Goal: Task Accomplishment & Management: Complete application form

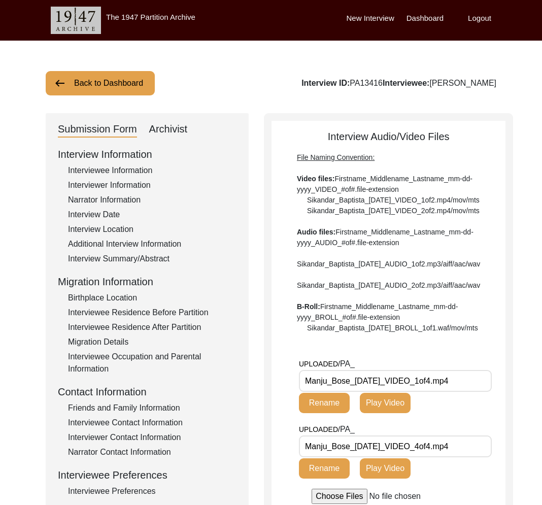
scroll to position [187, 0]
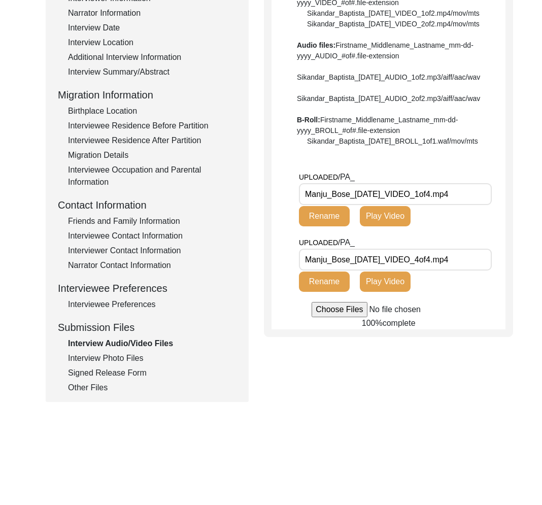
click at [89, 386] on div "Other Files" at bounding box center [152, 388] width 168 height 12
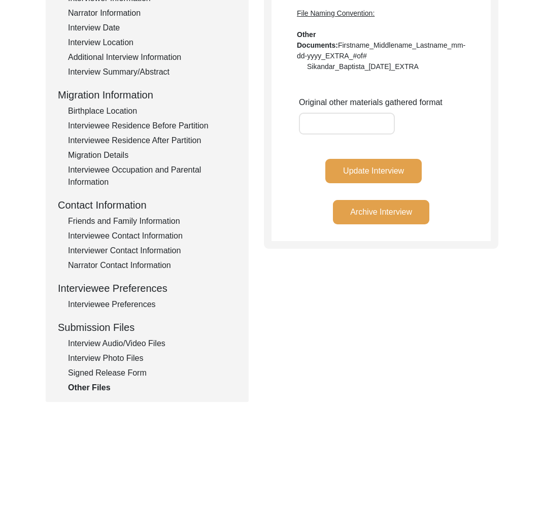
click at [105, 342] on div "Interview Audio/Video Files" at bounding box center [152, 343] width 168 height 12
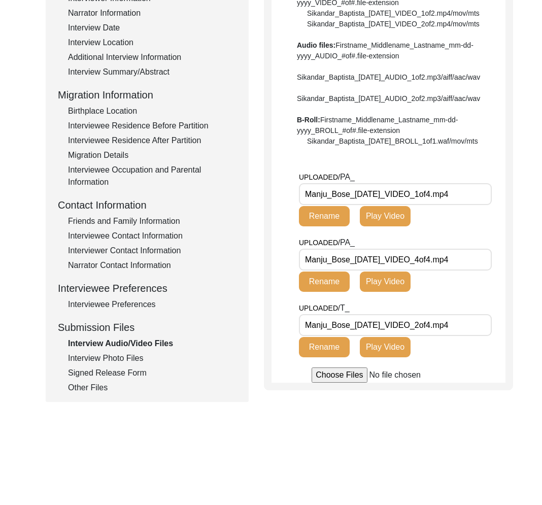
click at [79, 394] on div "Submission Form Archivist Interview Information Interviewee Information Intervi…" at bounding box center [147, 163] width 203 height 475
click at [79, 389] on div "Other Files" at bounding box center [152, 388] width 168 height 12
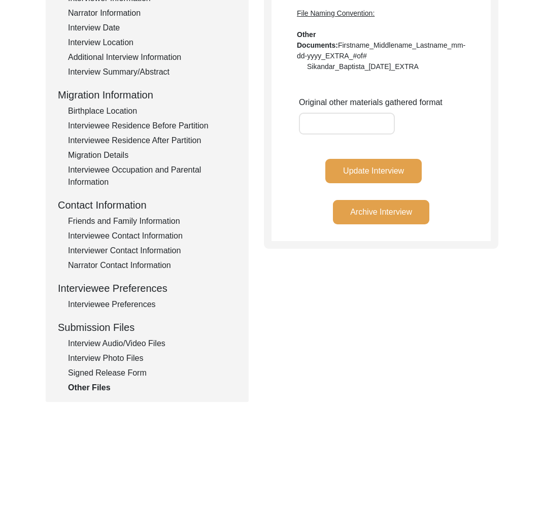
click at [388, 167] on button "Update Interview" at bounding box center [373, 171] width 96 height 24
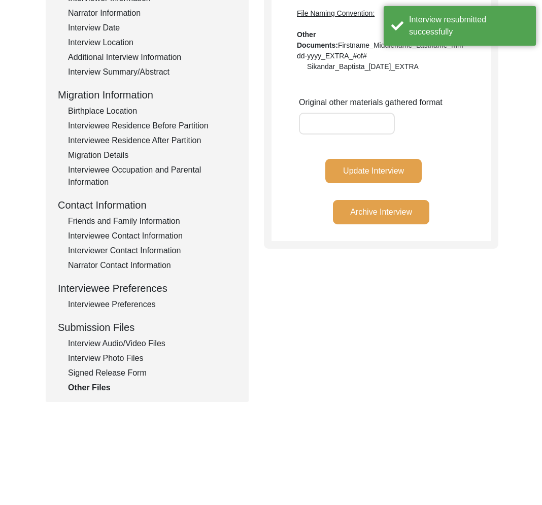
click at [142, 345] on div "Interview Audio/Video Files" at bounding box center [152, 343] width 168 height 12
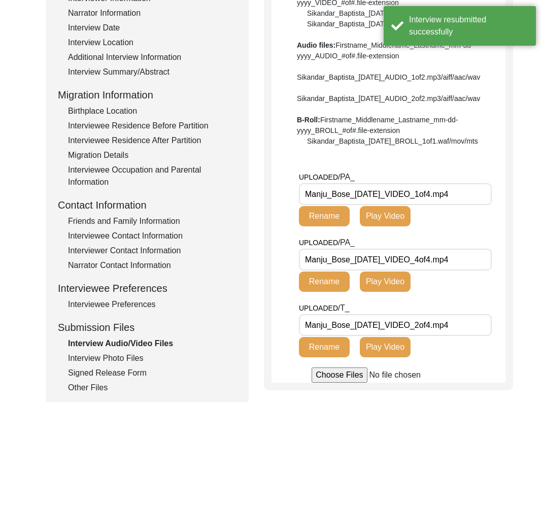
click at [128, 359] on div "Interview Photo Files" at bounding box center [152, 358] width 168 height 12
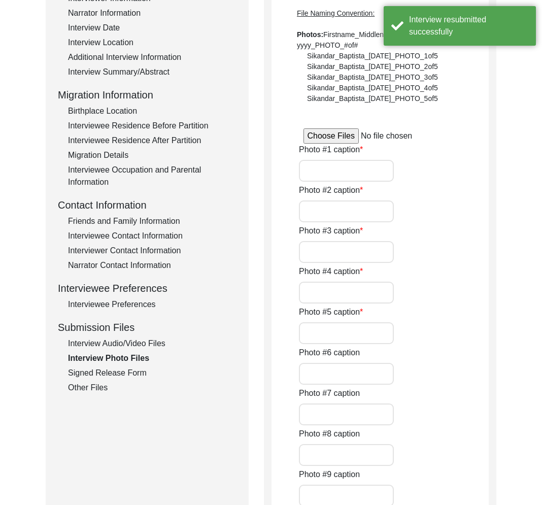
type input "This photograph of [PERSON_NAME] was taken during the interview."
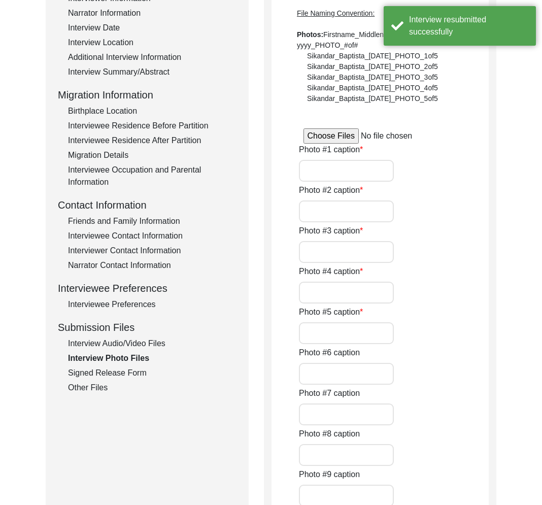
type input "n/a"
type input "jpg"
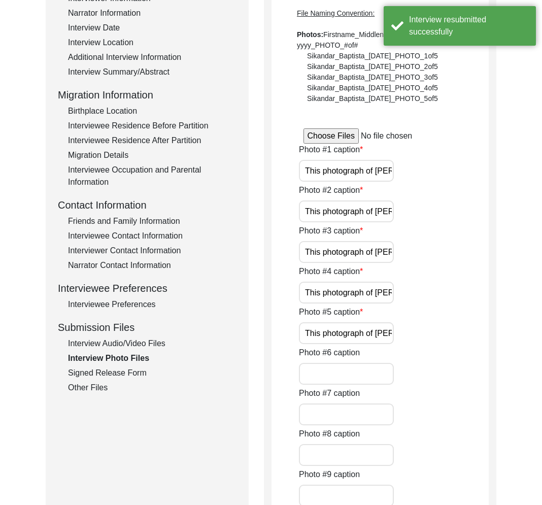
click at [134, 347] on div "Interview Audio/Video Files" at bounding box center [152, 343] width 168 height 12
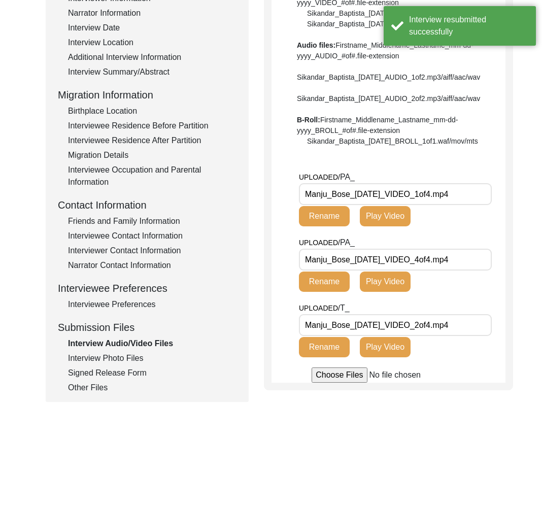
click at [93, 385] on div "Other Files" at bounding box center [152, 388] width 168 height 12
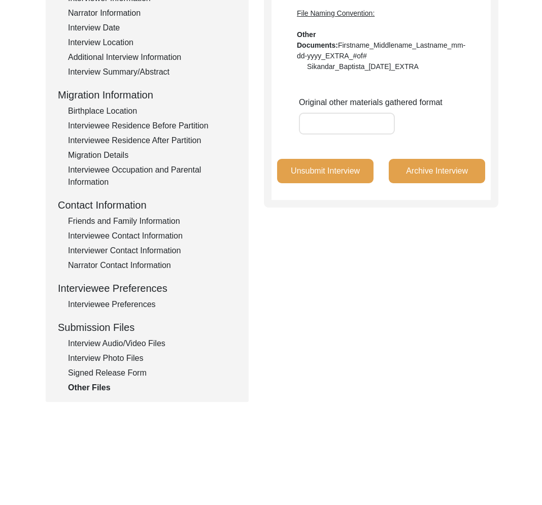
click at [325, 173] on button "Unsubmit Interview" at bounding box center [325, 171] width 96 height 24
click at [124, 344] on div "Interview Audio/Video Files" at bounding box center [152, 343] width 168 height 12
